Goal: Task Accomplishment & Management: Manage account settings

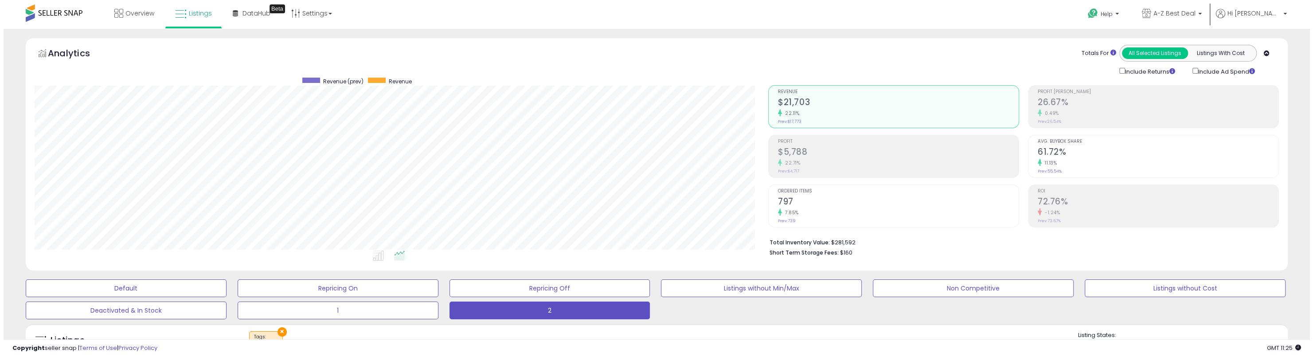
scroll to position [182, 733]
click at [825, 156] on h2 "$5,788" at bounding box center [894, 153] width 241 height 12
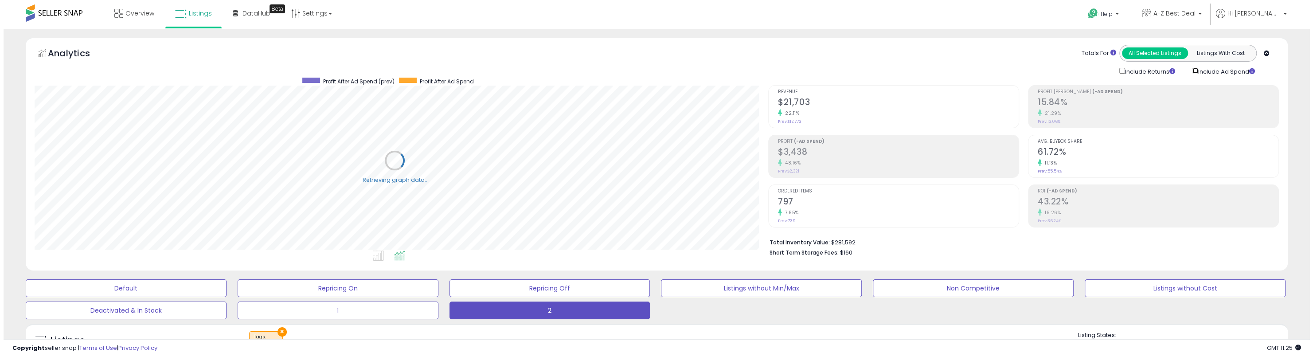
scroll to position [443110, 442558]
click at [860, 151] on h2 "$3,438" at bounding box center [894, 153] width 241 height 12
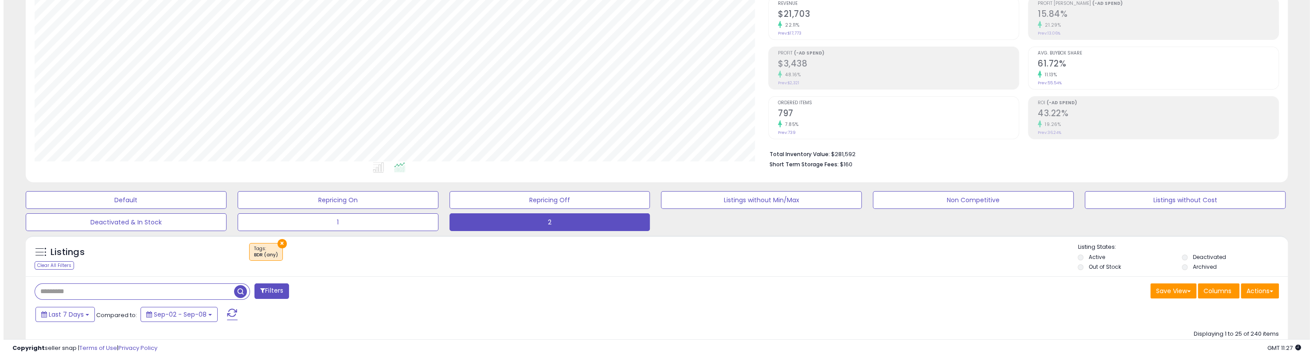
scroll to position [89, 0]
click at [93, 290] on input "text" at bounding box center [192, 291] width 322 height 16
paste input "**********"
type input "**********"
click at [361, 291] on span "button" at bounding box center [360, 291] width 13 height 13
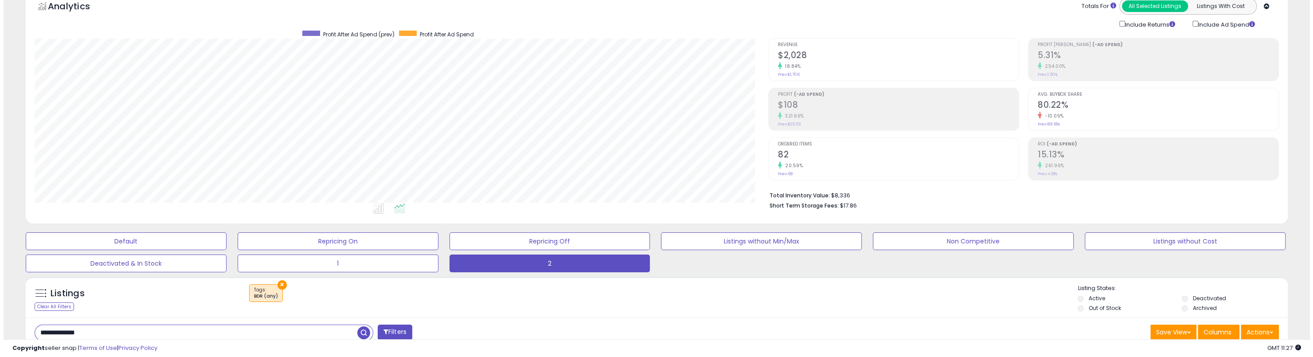
scroll to position [44, 0]
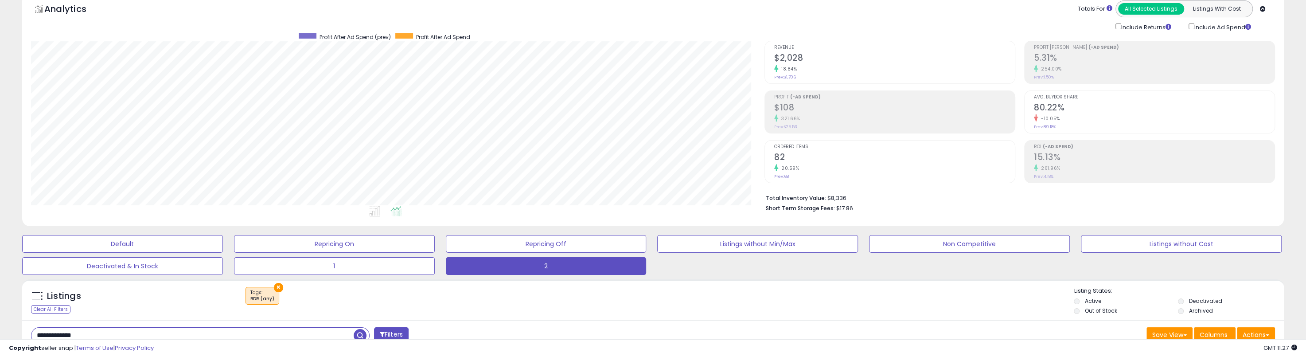
click at [812, 124] on div "Profit (-Ad Spend) $108 321.66% Prev: $25.53" at bounding box center [894, 111] width 241 height 40
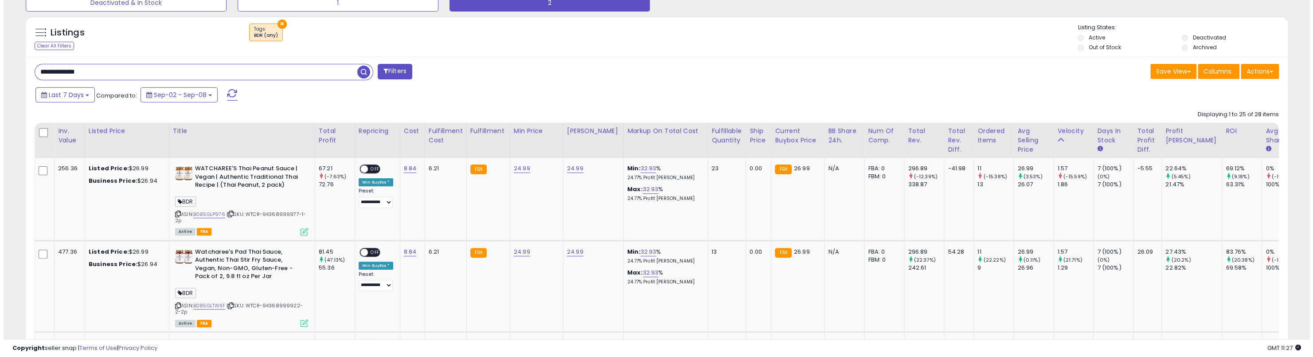
scroll to position [310, 0]
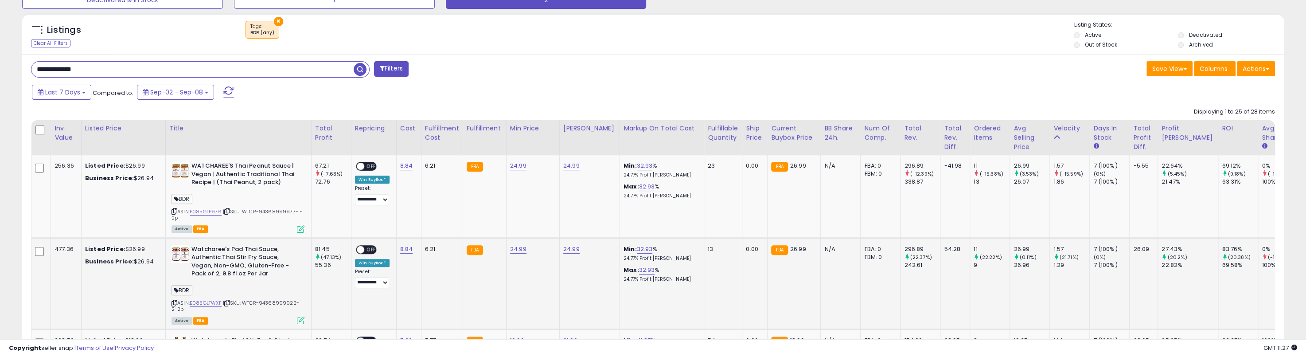
click at [174, 301] on icon at bounding box center [175, 303] width 6 height 5
click at [207, 301] on link "B085GLTWXF" at bounding box center [206, 303] width 32 height 8
click at [746, 53] on div "Listings Clear All Filters × Tags BDR (any) Active" at bounding box center [653, 33] width 1262 height 41
click at [301, 318] on icon at bounding box center [301, 321] width 8 height 8
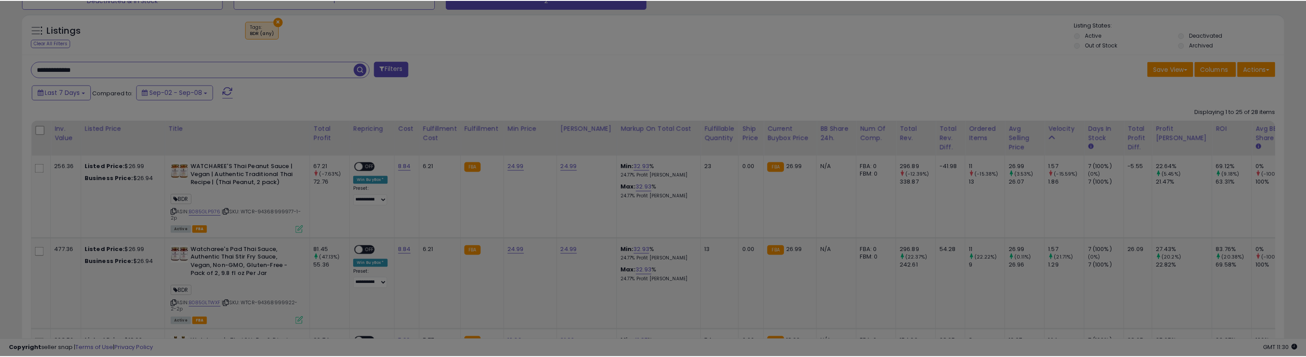
scroll to position [182, 737]
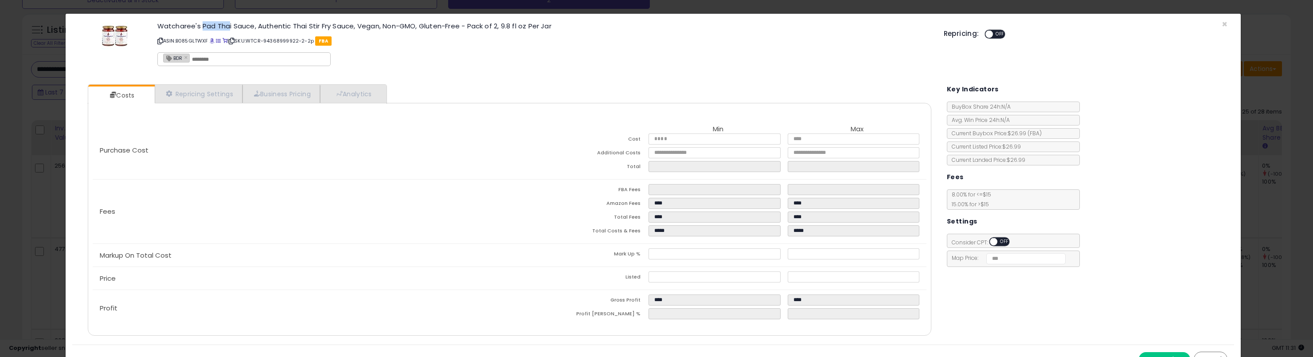
drag, startPoint x: 201, startPoint y: 24, endPoint x: 228, endPoint y: 23, distance: 27.1
click at [228, 23] on h3 "Watcharee's Pad Thai Sauce, Authentic Thai Stir Fry Sauce, Vegan, Non-GMO, Glut…" at bounding box center [543, 26] width 773 height 7
drag, startPoint x: 222, startPoint y: 24, endPoint x: 213, endPoint y: 27, distance: 8.7
click at [213, 27] on h3 "Watcharee's Pad Thai Sauce, Authentic Thai Stir Fry Sauce, Vegan, Non-GMO, Glut…" at bounding box center [543, 26] width 773 height 7
click at [203, 26] on h3 "Watcharee's Pad Thai Sauce, Authentic Thai Stir Fry Sauce, Vegan, Non-GMO, Glut…" at bounding box center [543, 26] width 773 height 7
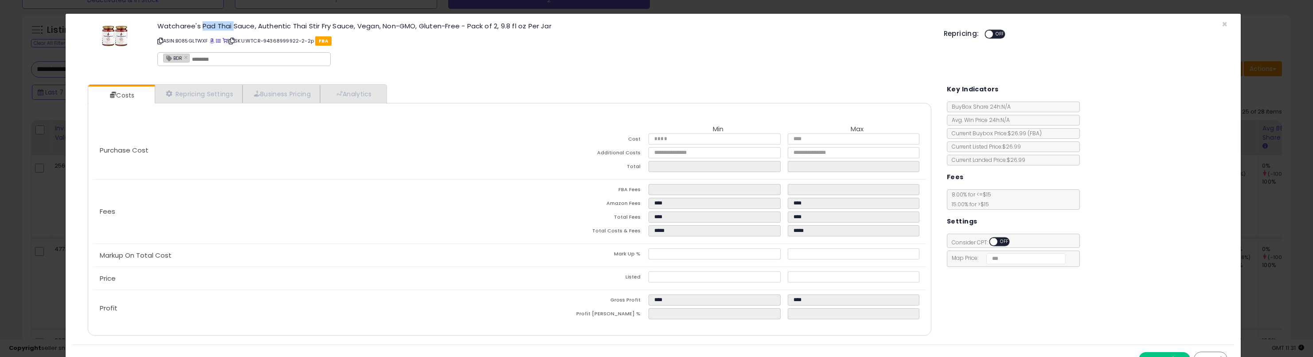
drag, startPoint x: 200, startPoint y: 25, endPoint x: 231, endPoint y: 24, distance: 30.2
click at [231, 24] on h3 "Watcharee's Pad Thai Sauce, Authentic Thai Stir Fry Sauce, Vegan, Non-GMO, Glut…" at bounding box center [543, 26] width 773 height 7
copy h3 "Pad Thai"
drag, startPoint x: 159, startPoint y: 39, endPoint x: 171, endPoint y: 38, distance: 12.5
click at [159, 39] on icon at bounding box center [160, 41] width 6 height 5
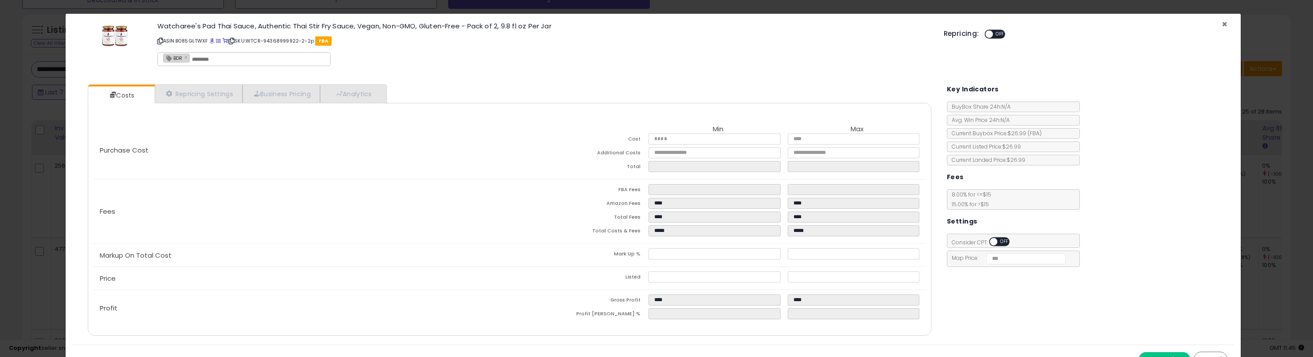
click at [1222, 25] on span "×" at bounding box center [1225, 24] width 6 height 13
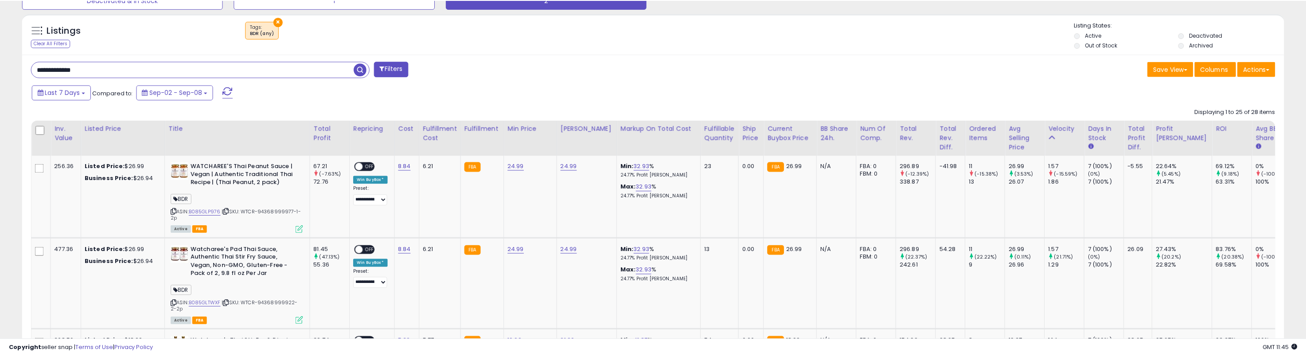
scroll to position [443110, 442558]
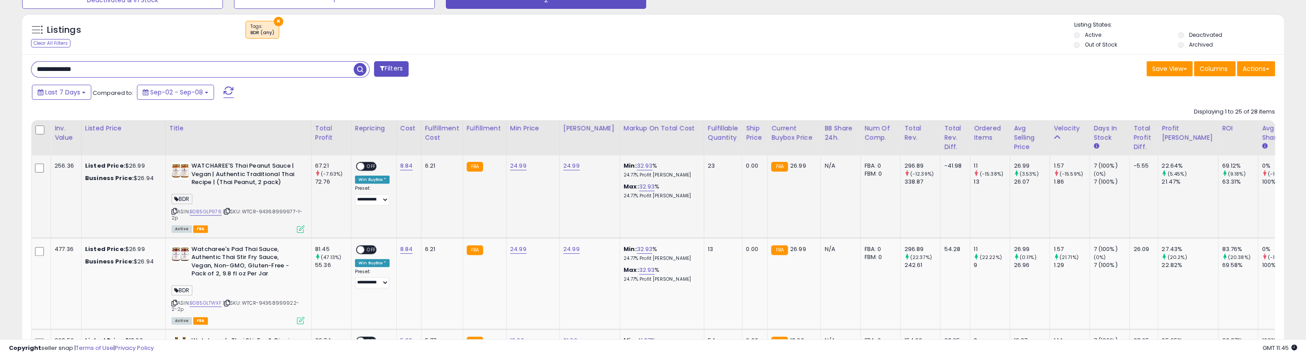
click at [175, 211] on icon at bounding box center [175, 211] width 6 height 5
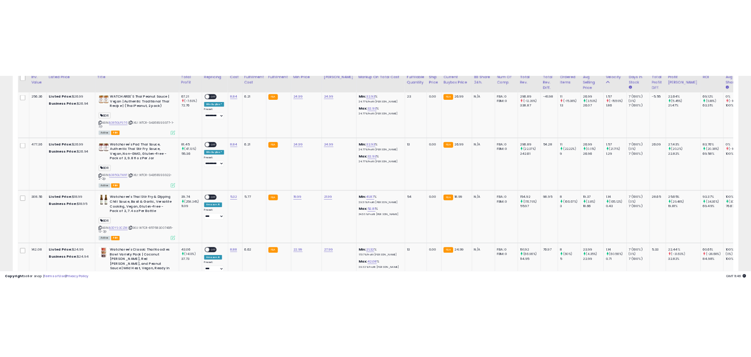
scroll to position [443, 0]
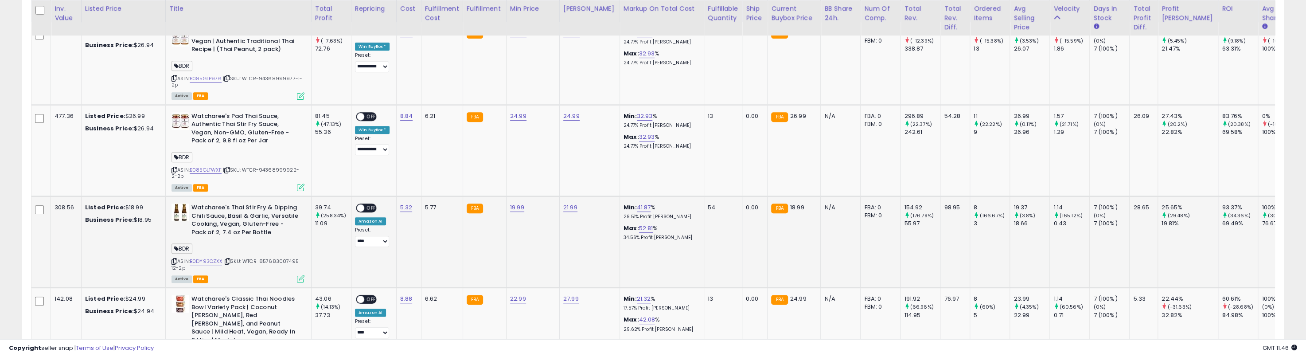
click at [174, 260] on icon at bounding box center [175, 261] width 6 height 5
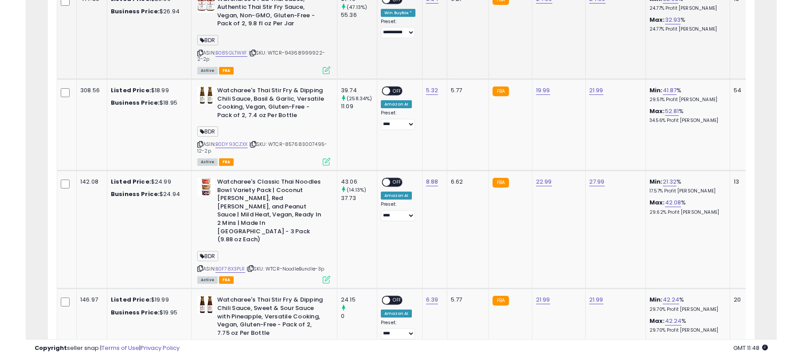
scroll to position [576, 0]
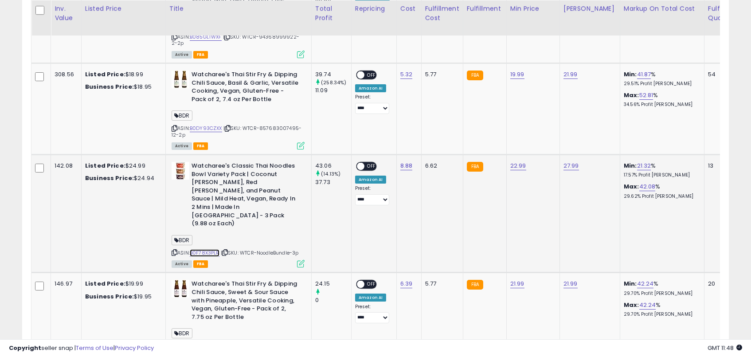
click at [207, 249] on link "B0F78X3PLR" at bounding box center [205, 253] width 30 height 8
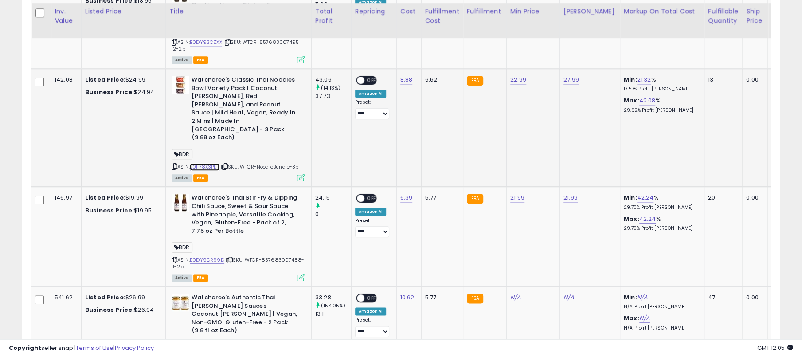
scroll to position [665, 0]
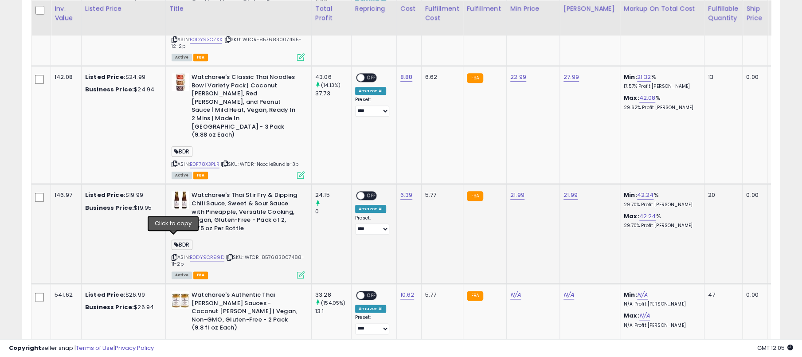
click at [172, 255] on icon at bounding box center [175, 257] width 6 height 5
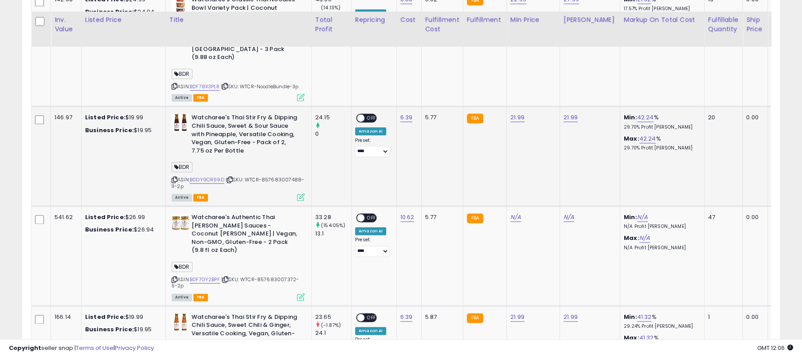
scroll to position [754, 0]
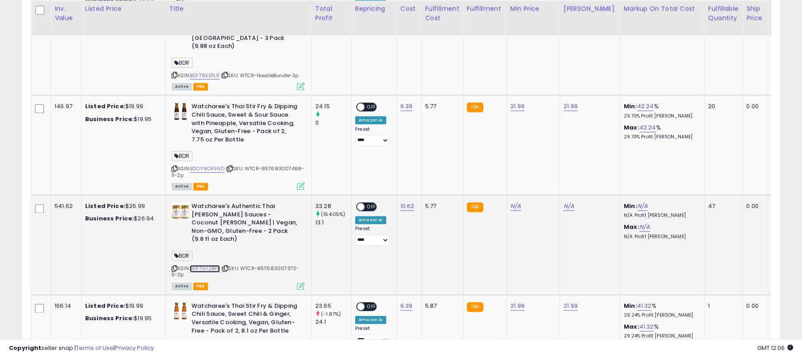
click at [205, 265] on link "B0F7GY2BPF" at bounding box center [205, 269] width 30 height 8
